Goal: Information Seeking & Learning: Learn about a topic

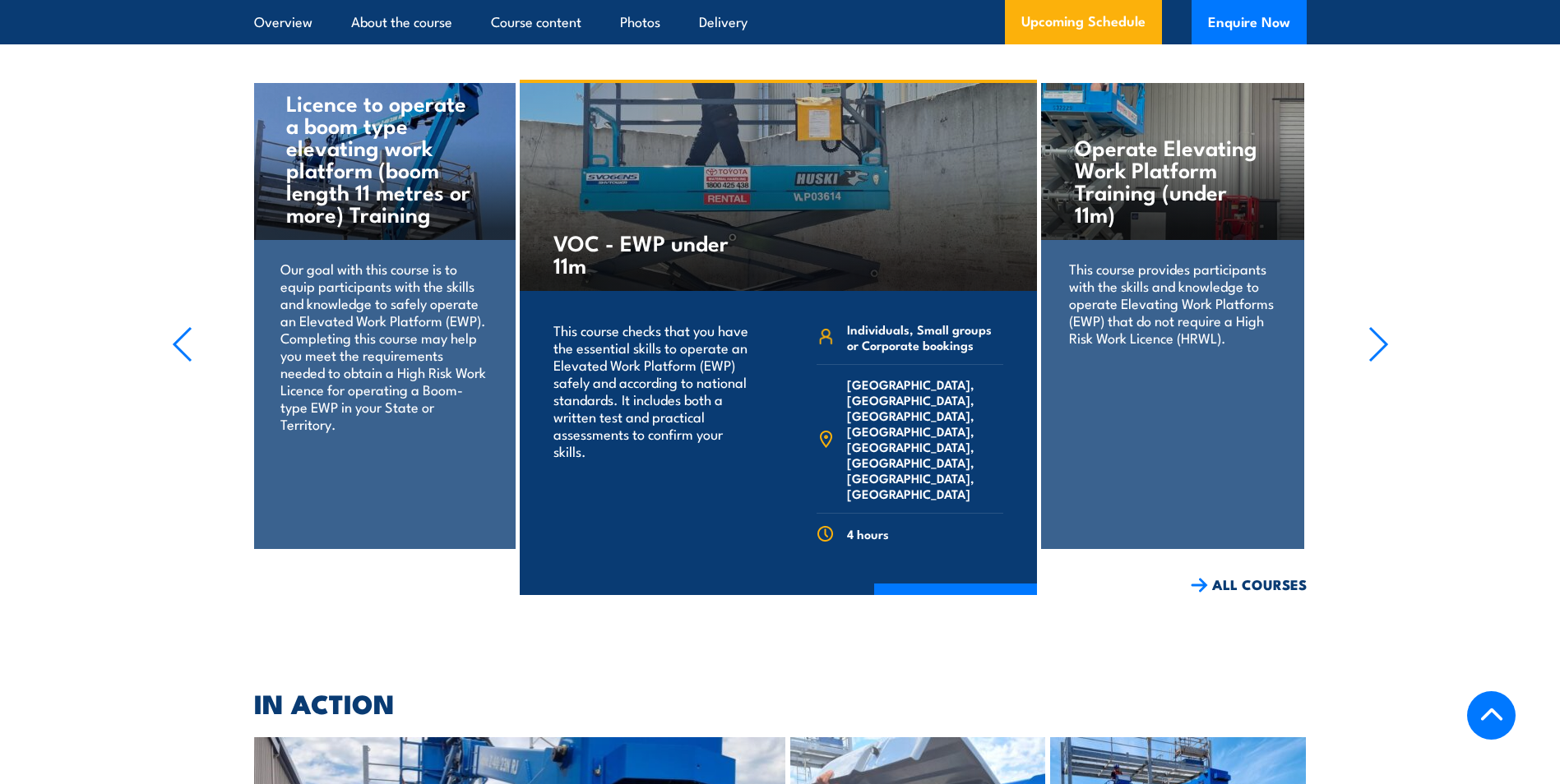
scroll to position [3042, 0]
click at [1384, 325] on icon "button" at bounding box center [1378, 343] width 20 height 37
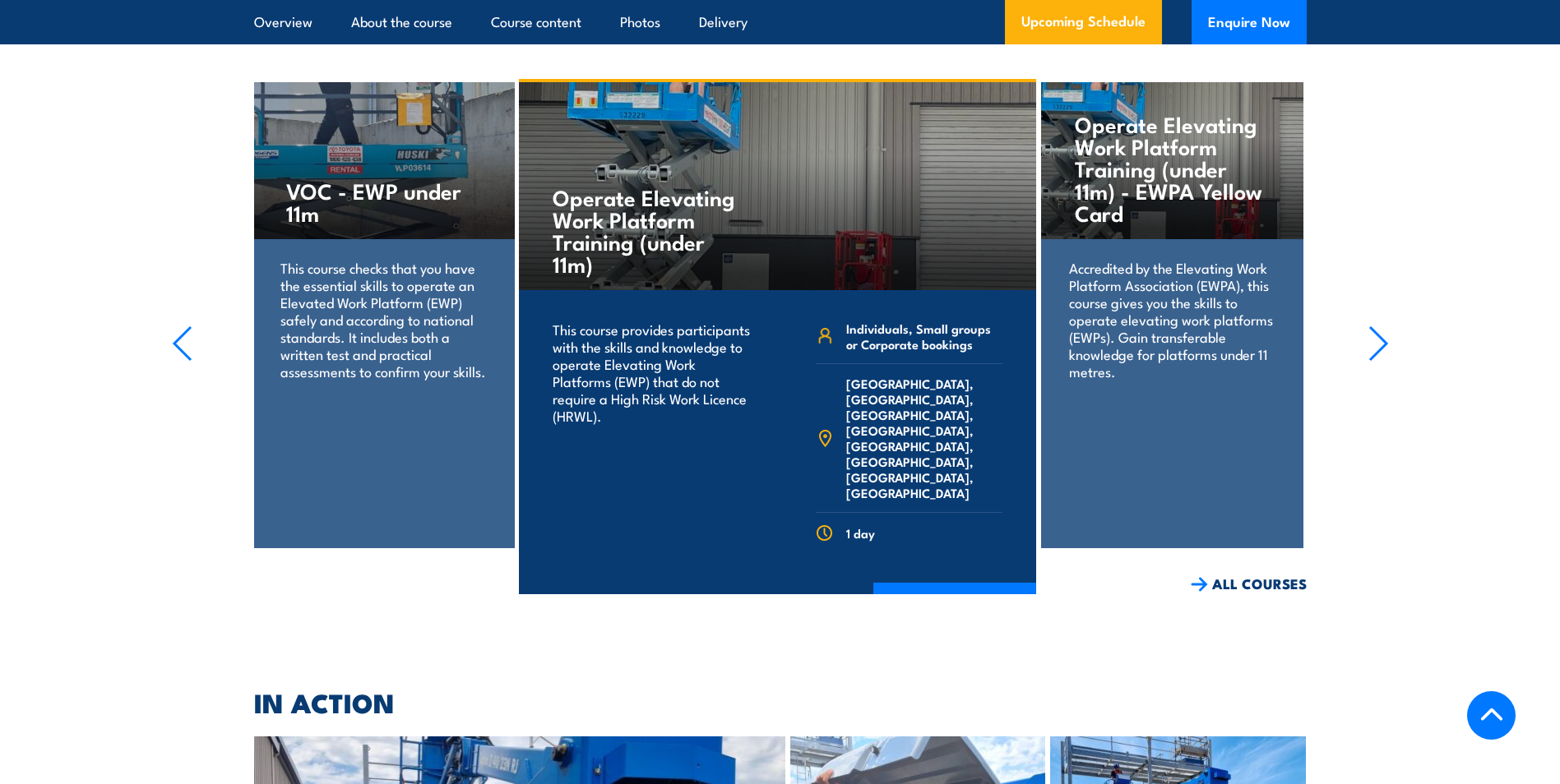
click at [1384, 325] on icon "button" at bounding box center [1378, 343] width 20 height 37
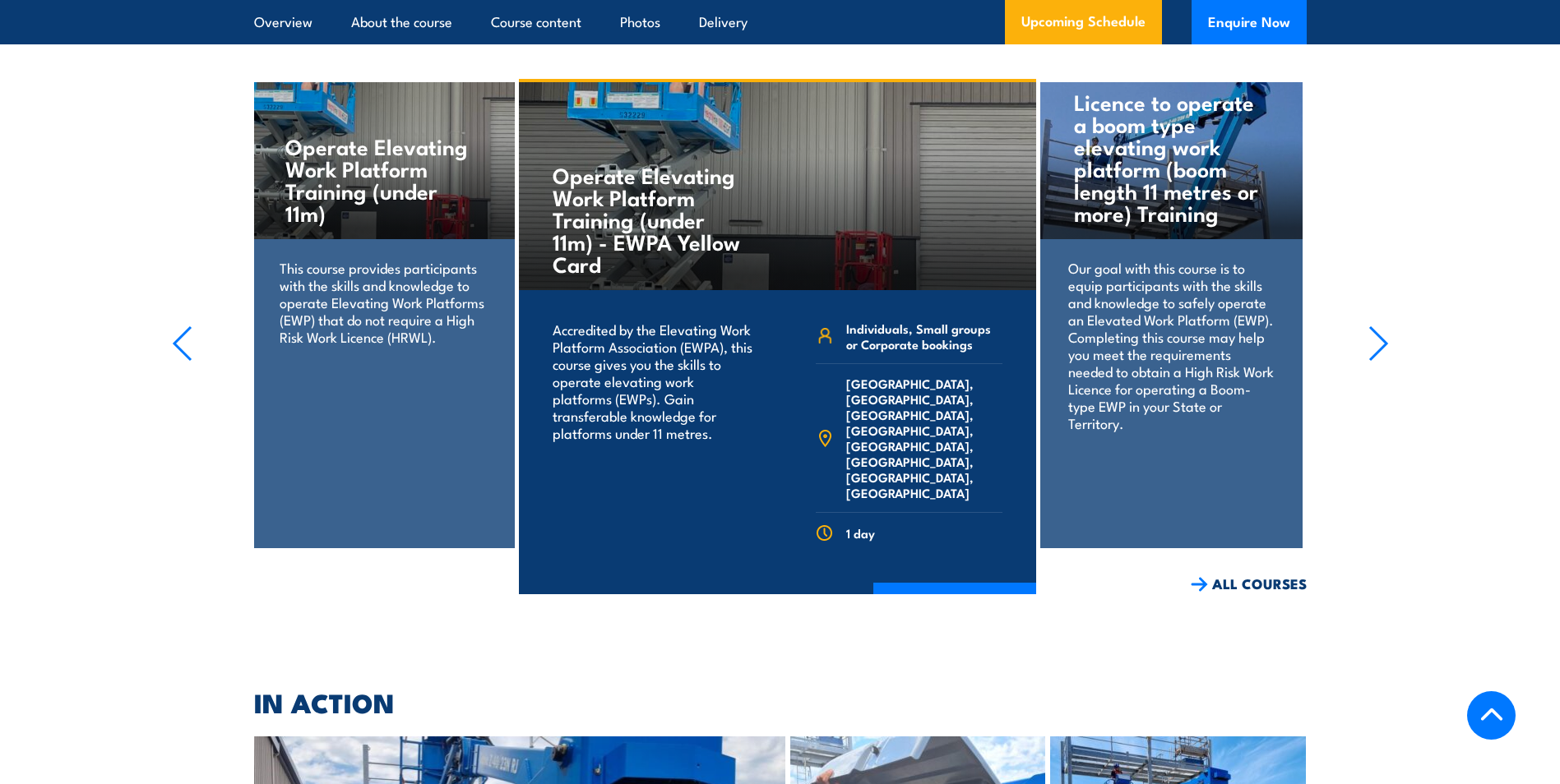
click at [1384, 325] on icon "button" at bounding box center [1378, 343] width 20 height 37
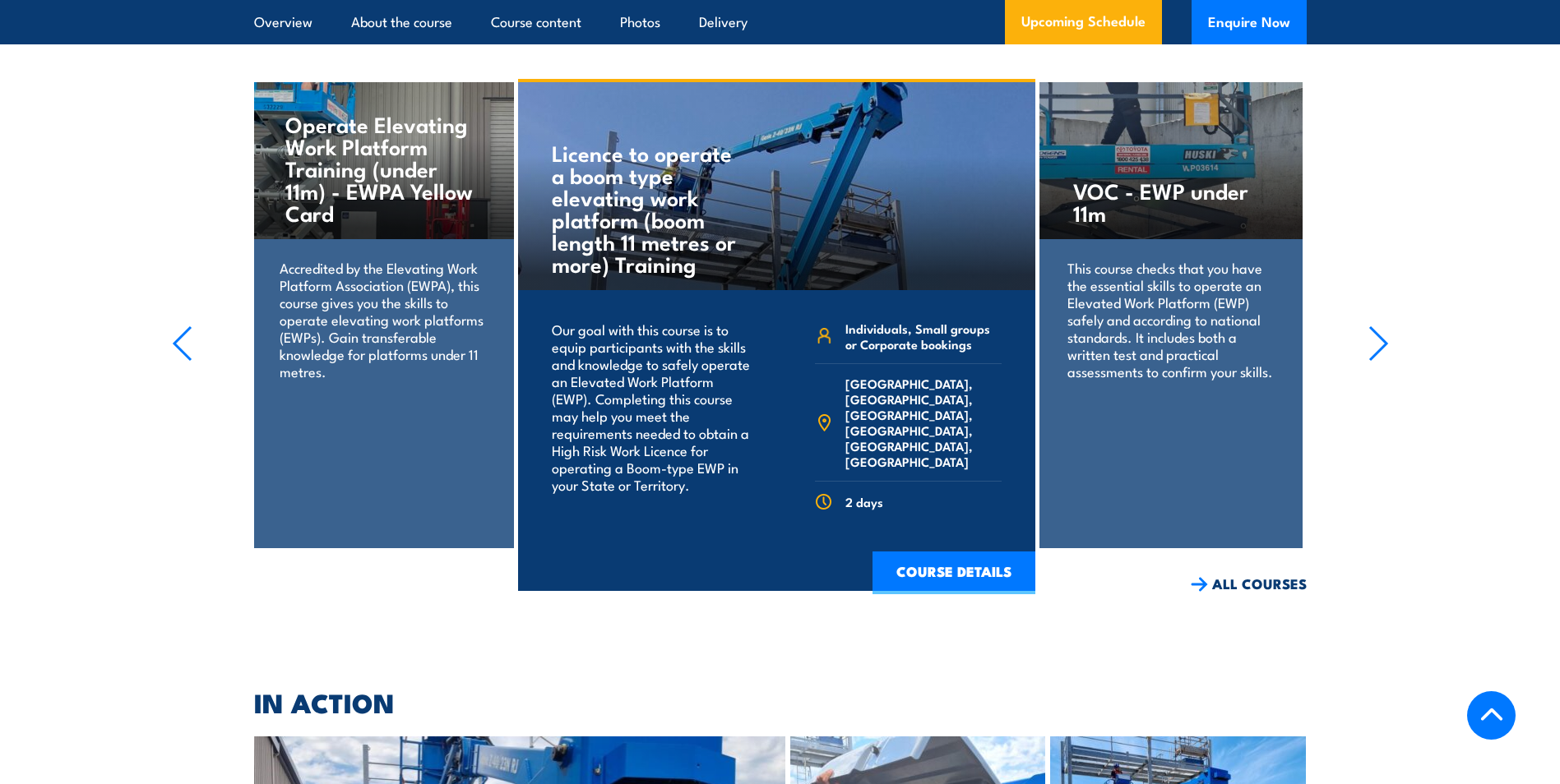
click at [1384, 325] on icon "button" at bounding box center [1378, 343] width 20 height 37
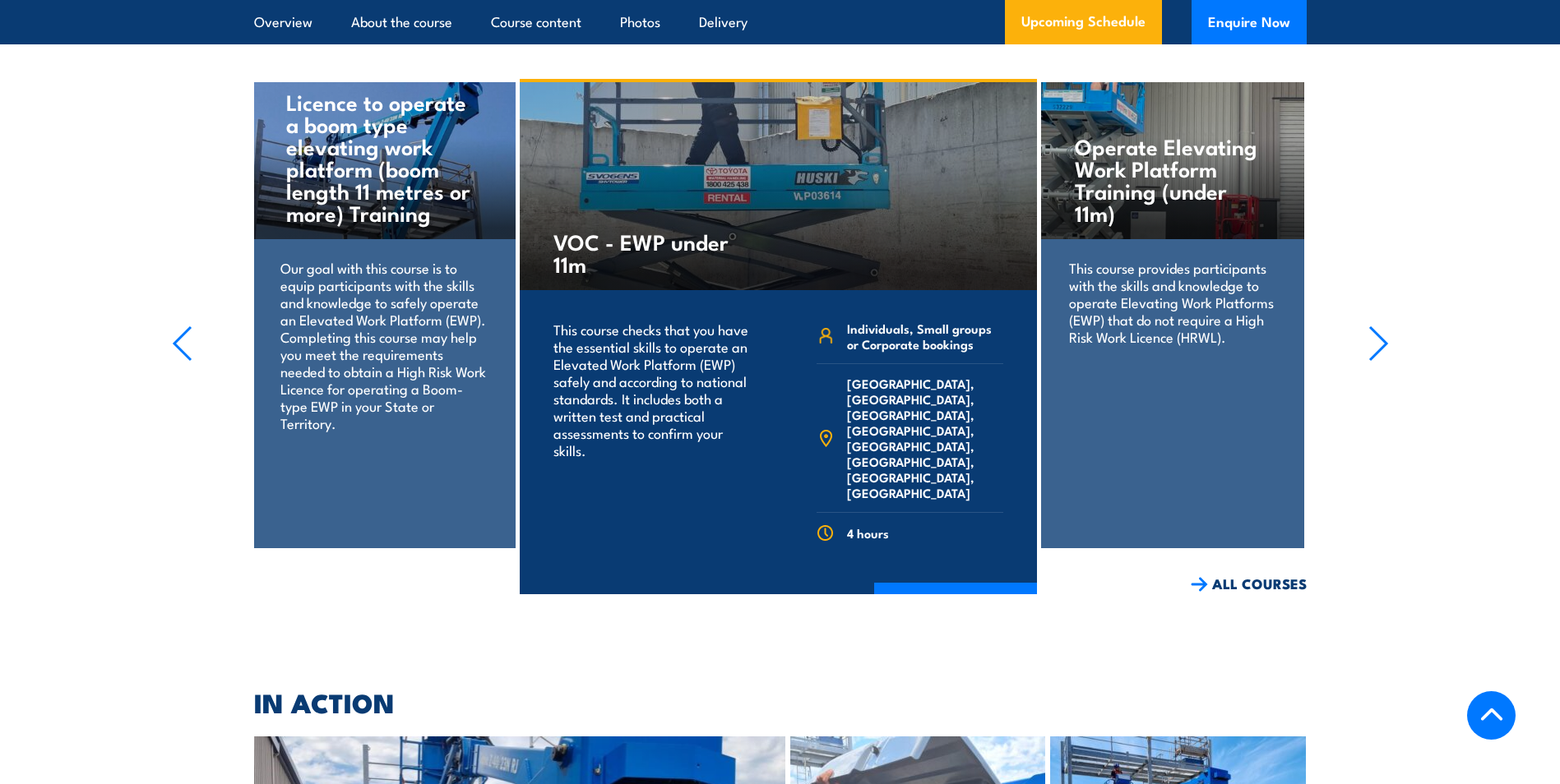
click at [204, 326] on section "Operate Elevating Work Platform Training (under 11m) This course provides parti…" at bounding box center [780, 337] width 1560 height 516
click at [189, 325] on icon "button" at bounding box center [182, 343] width 20 height 37
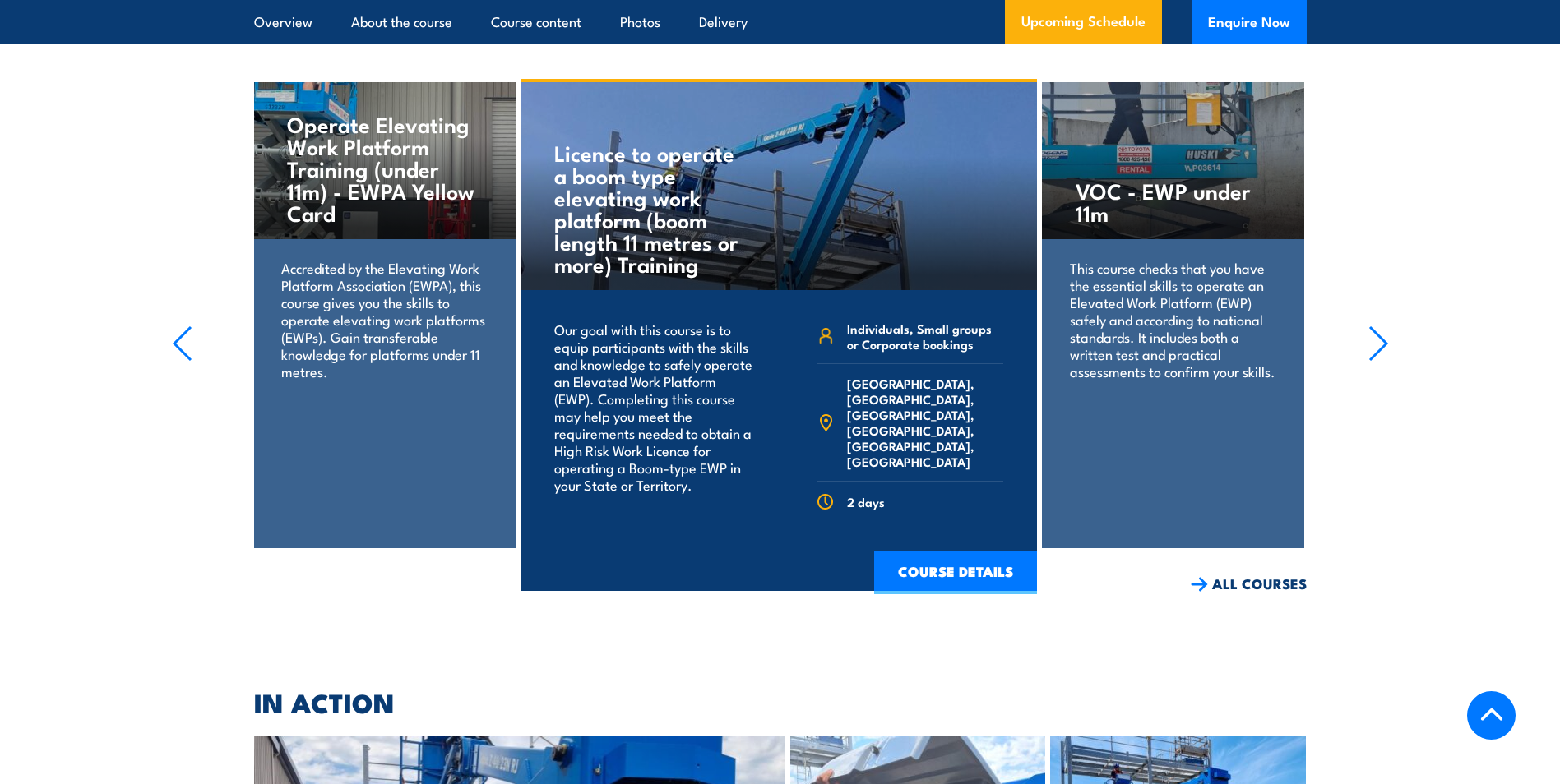
drag, startPoint x: 1004, startPoint y: 545, endPoint x: 1055, endPoint y: 546, distance: 51.0
click at [1004, 551] on link "COURSE DETAILS" at bounding box center [955, 572] width 163 height 42
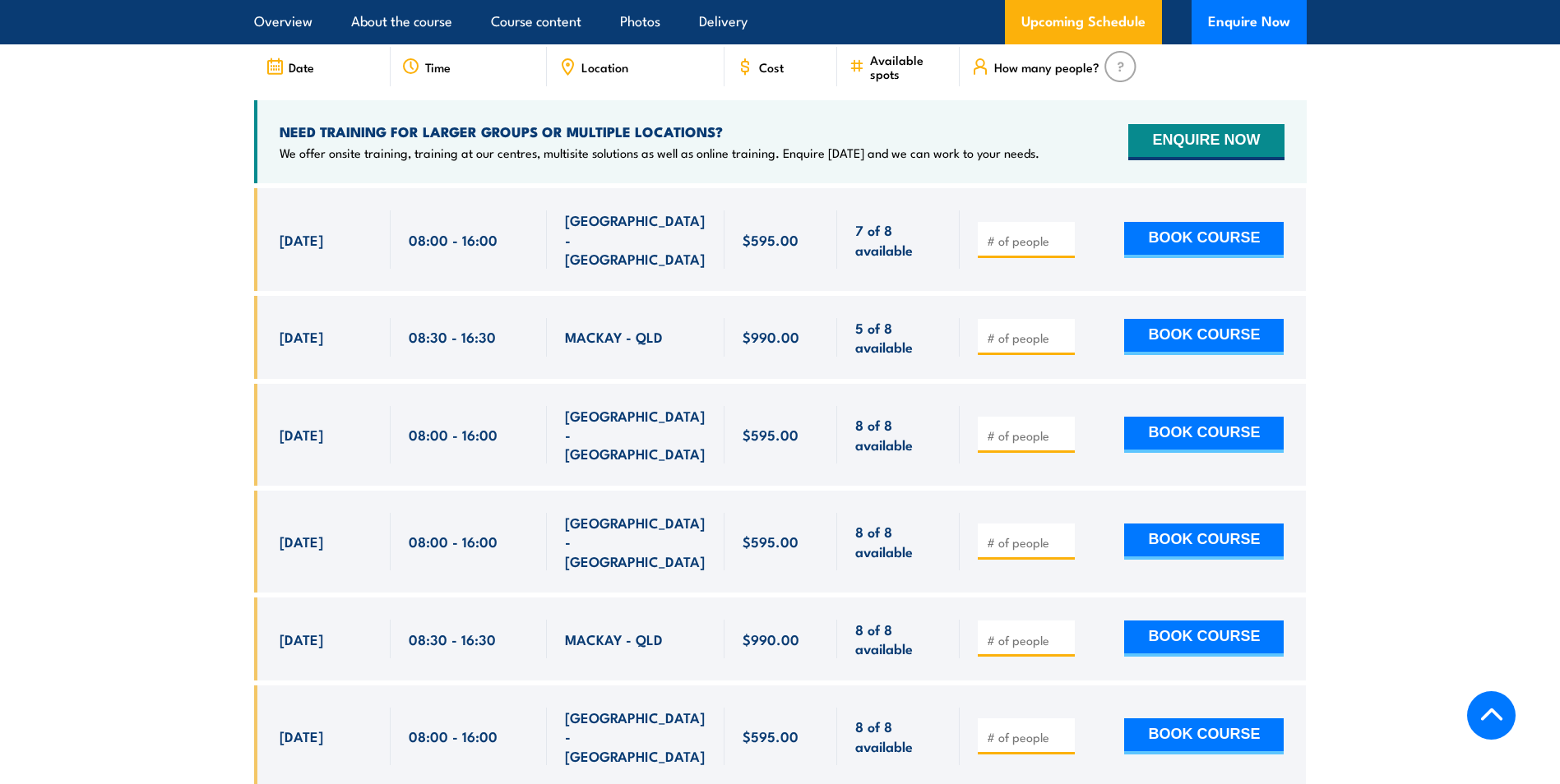
scroll to position [3042, 0]
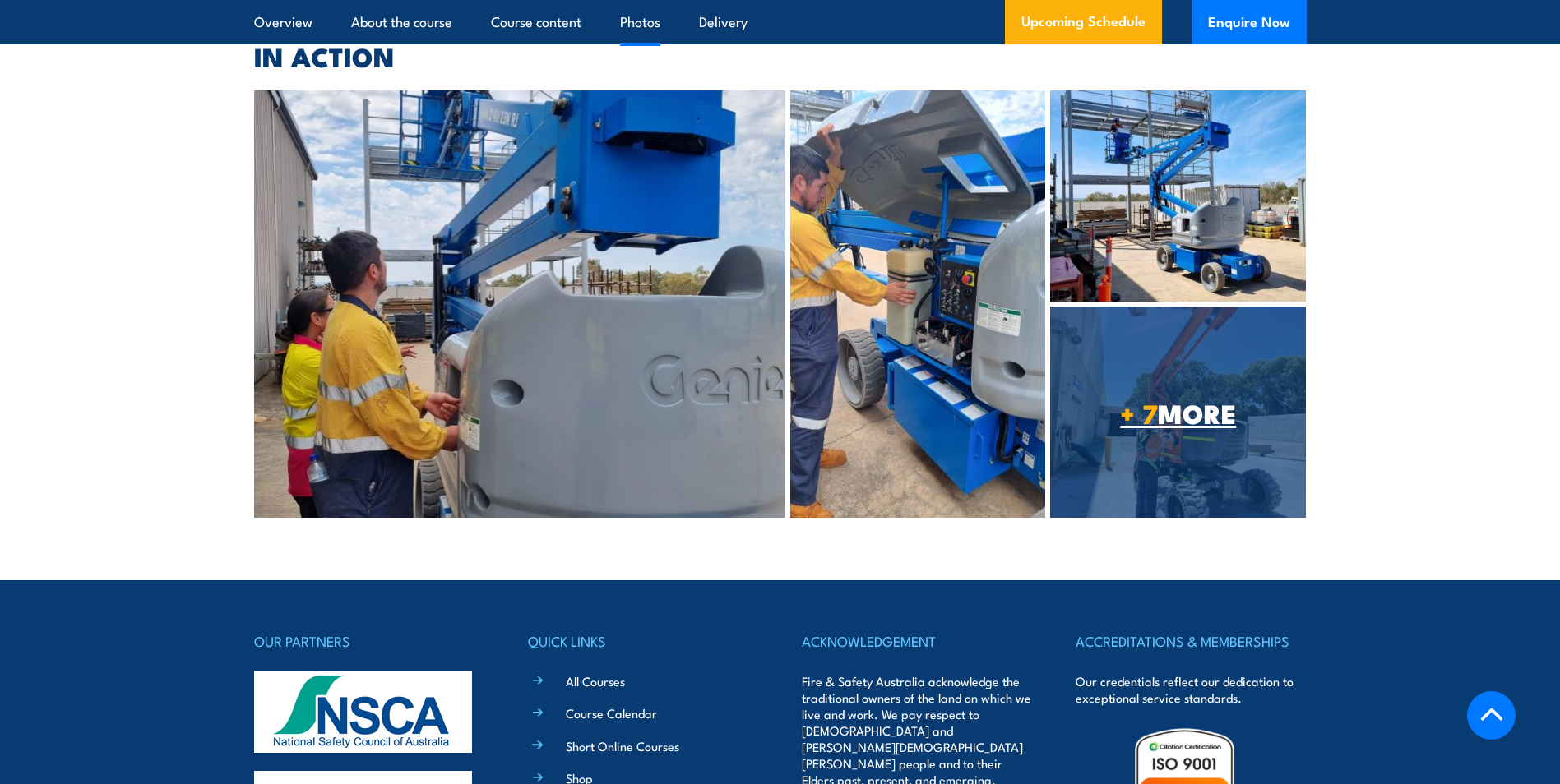
scroll to position [3699, 0]
